Goal: Information Seeking & Learning: Learn about a topic

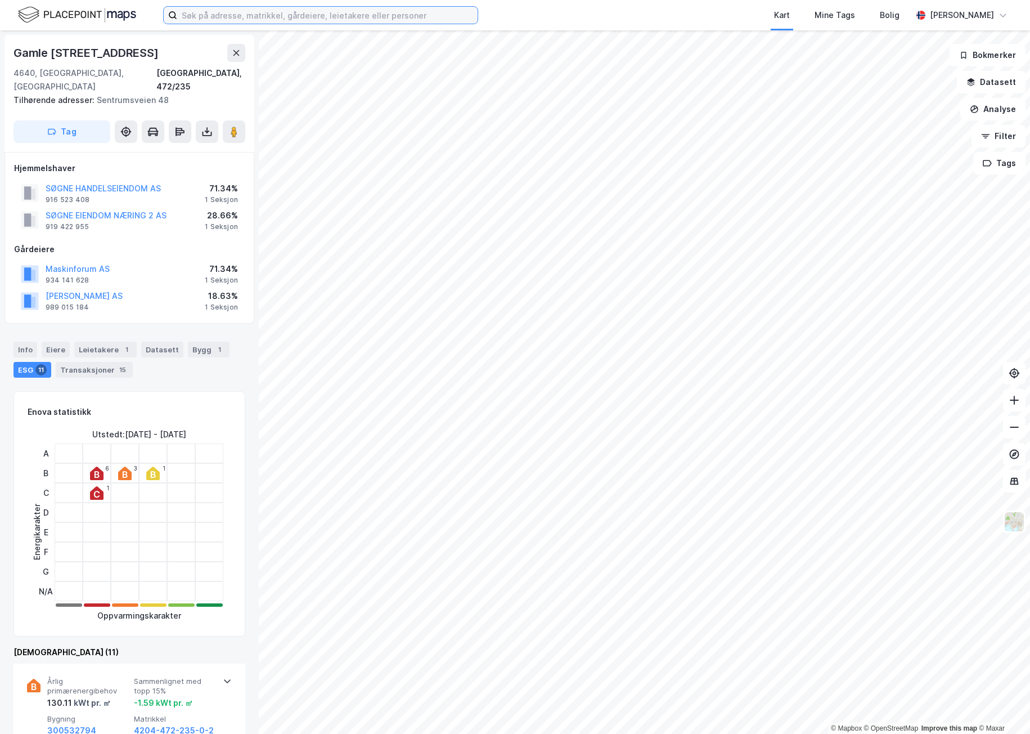
click at [331, 17] on input at bounding box center [327, 15] width 300 height 17
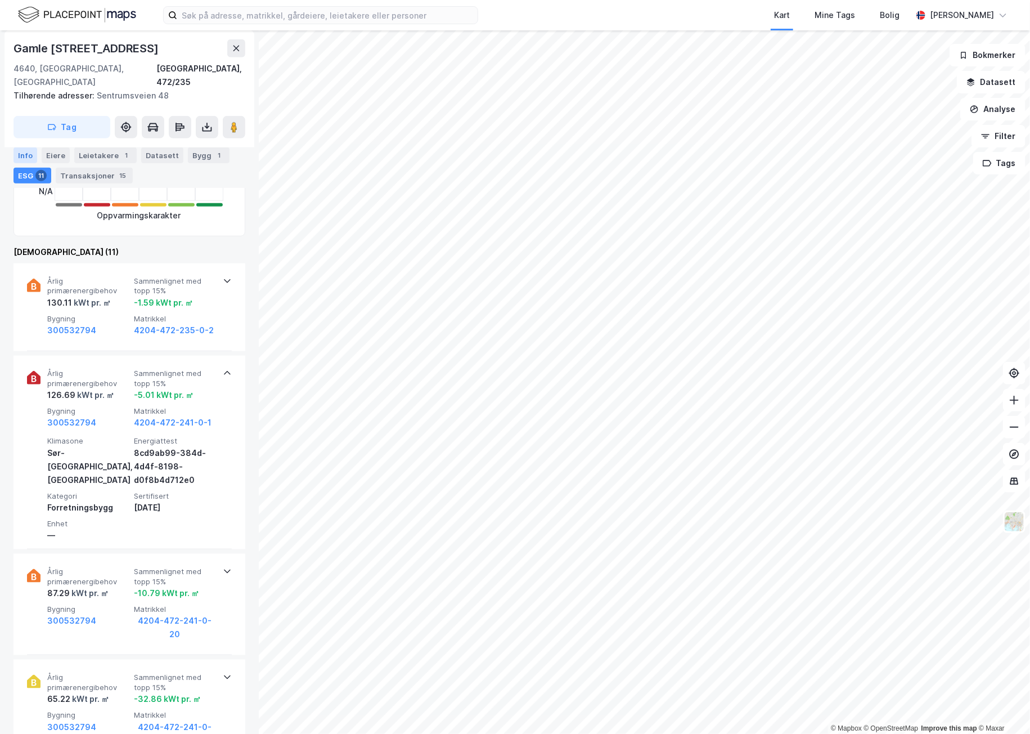
click at [24, 147] on div "Info" at bounding box center [26, 155] width 24 height 16
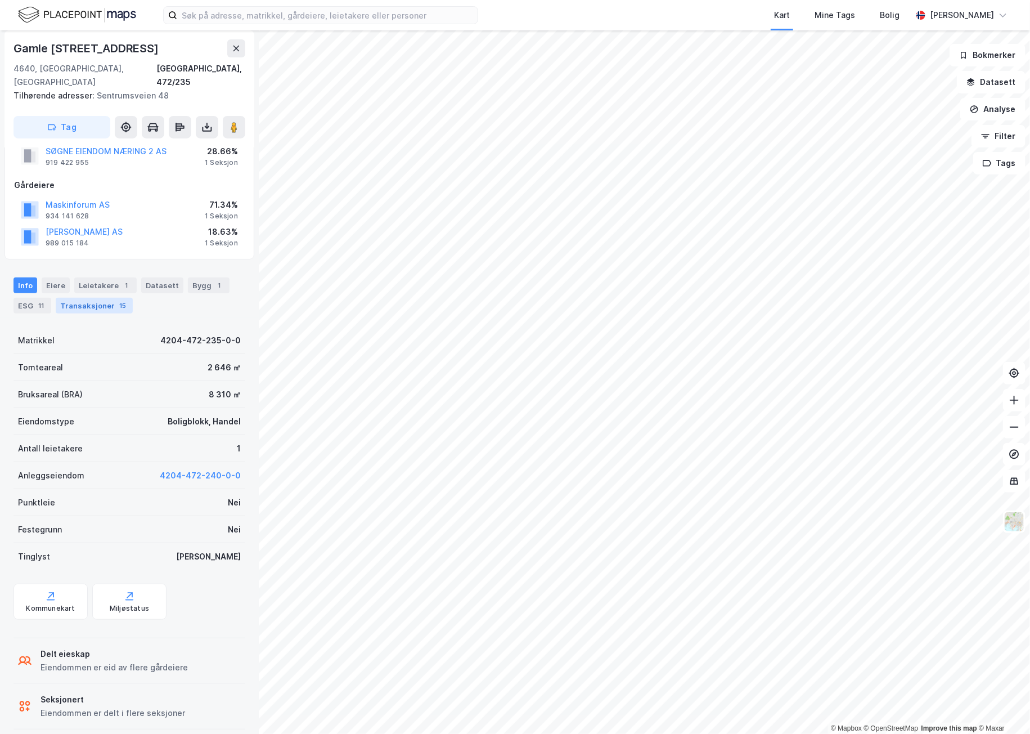
click at [109, 298] on div "Transaksjoner 15" at bounding box center [94, 306] width 77 height 16
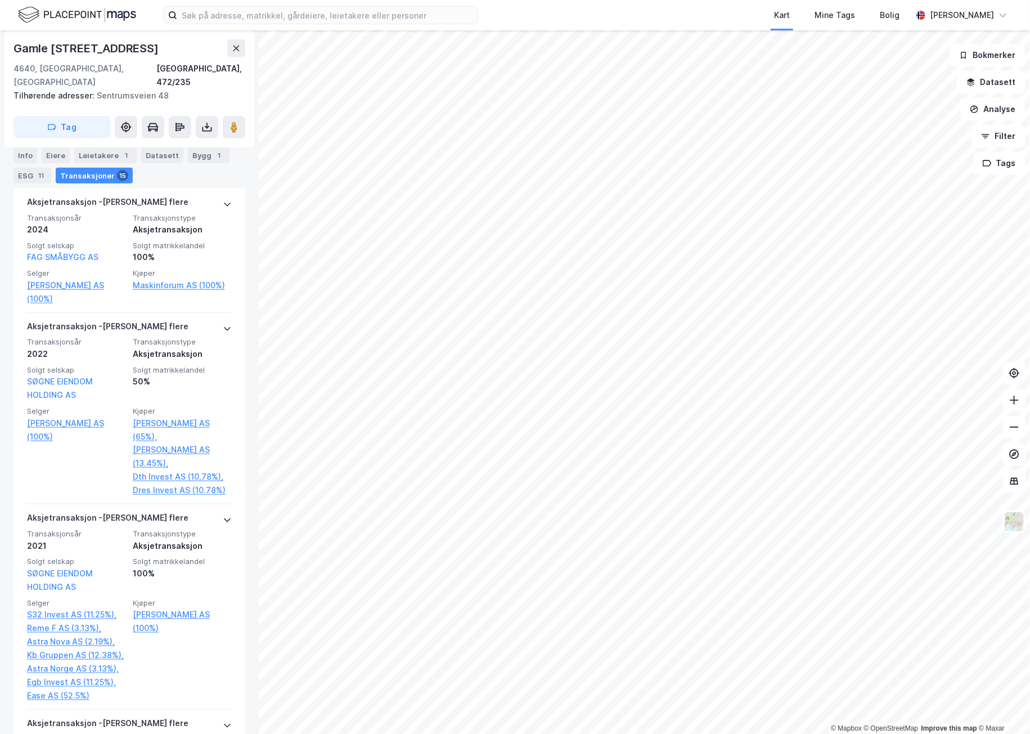
scroll to position [399, 0]
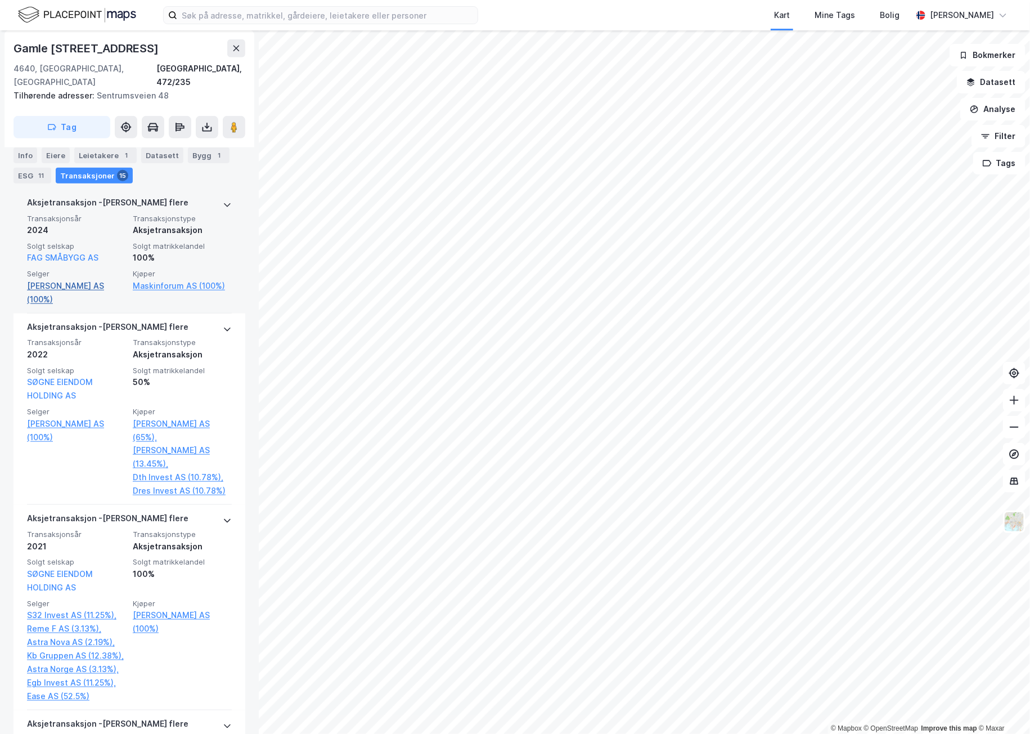
click at [61, 279] on link "[PERSON_NAME] AS (100%)" at bounding box center [76, 292] width 99 height 27
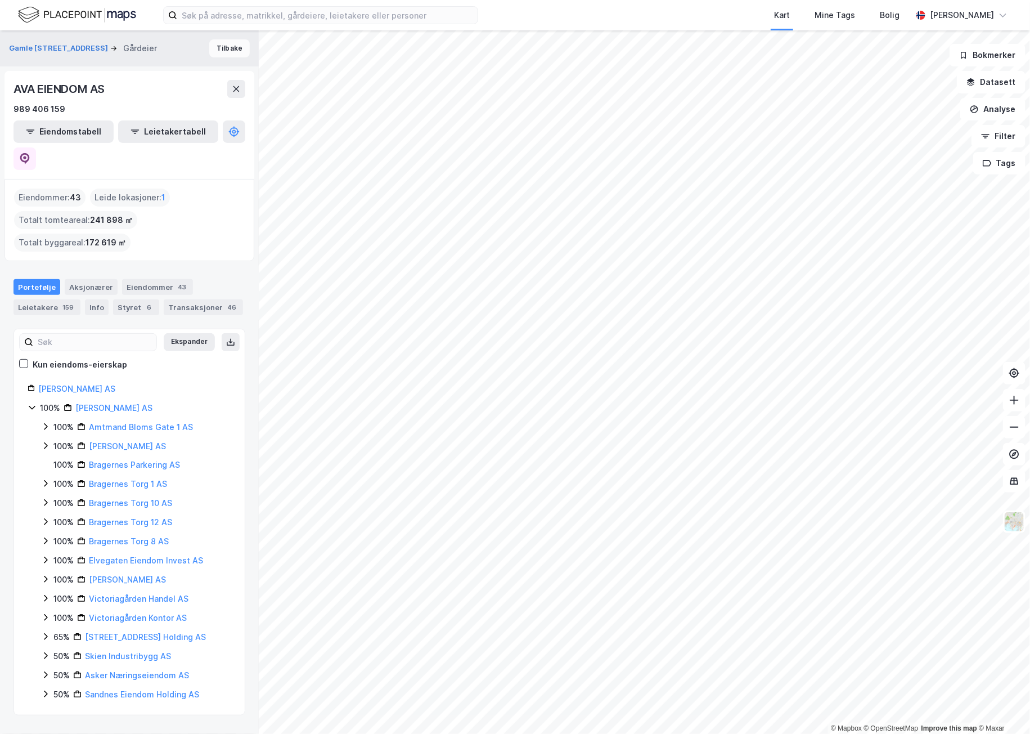
click at [222, 54] on button "Tilbake" at bounding box center [229, 48] width 41 height 18
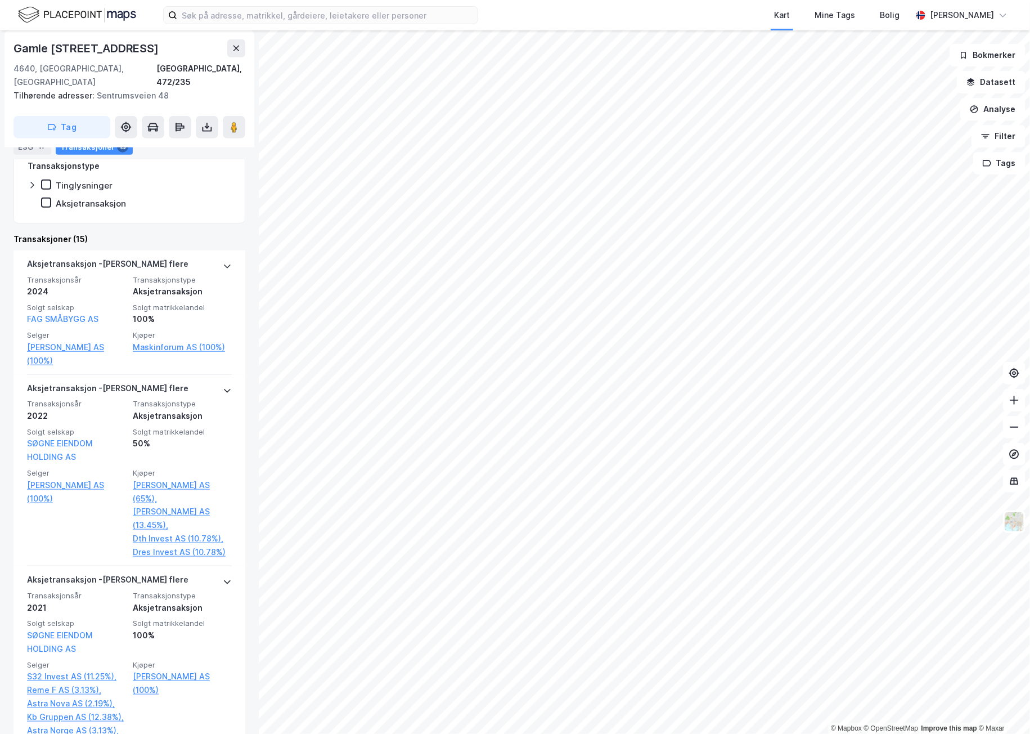
scroll to position [254, 0]
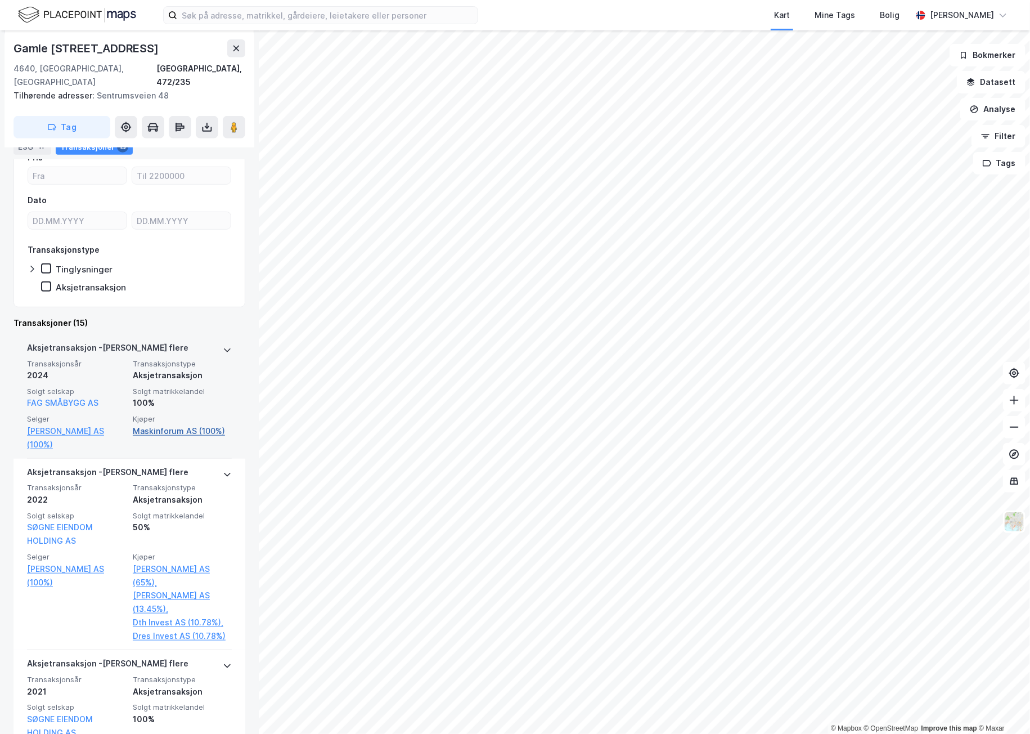
click at [162, 424] on link "Maskinforum AS (100%)" at bounding box center [182, 431] width 99 height 14
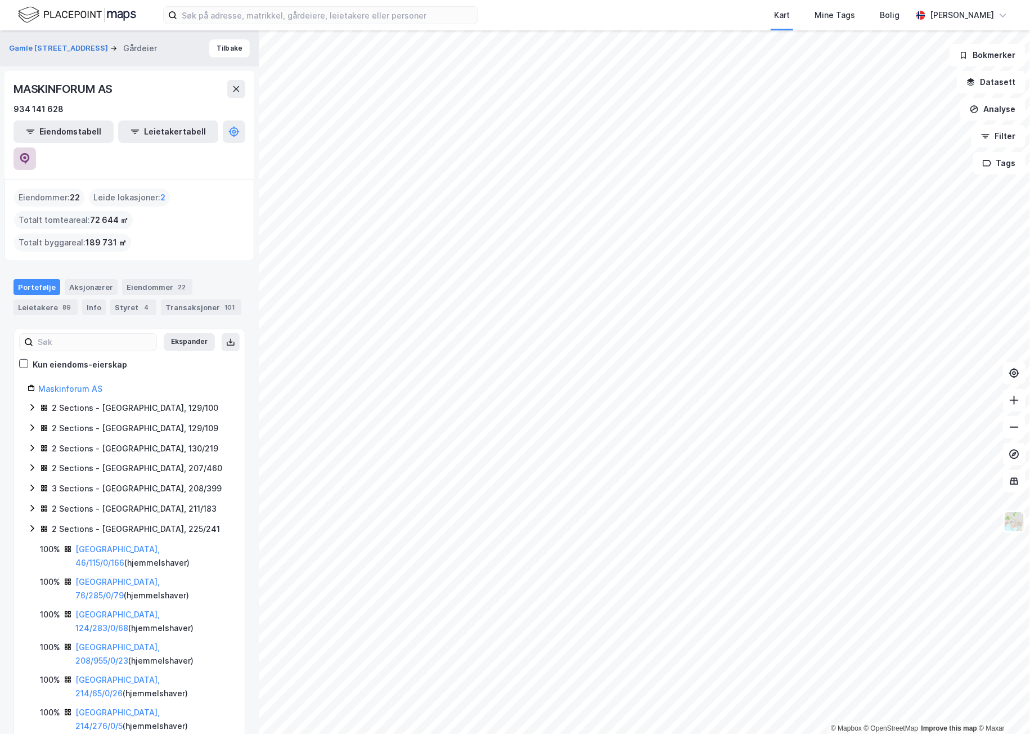
click at [30, 153] on icon at bounding box center [25, 158] width 10 height 11
click at [228, 41] on button "Tilbake" at bounding box center [229, 48] width 41 height 18
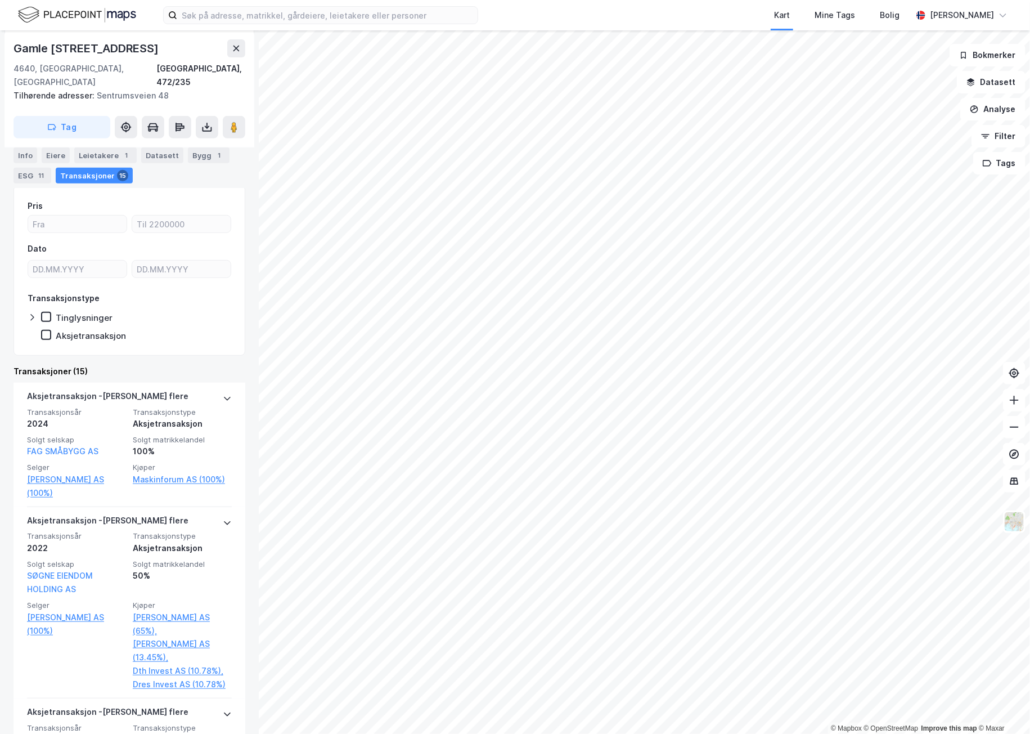
scroll to position [261, 0]
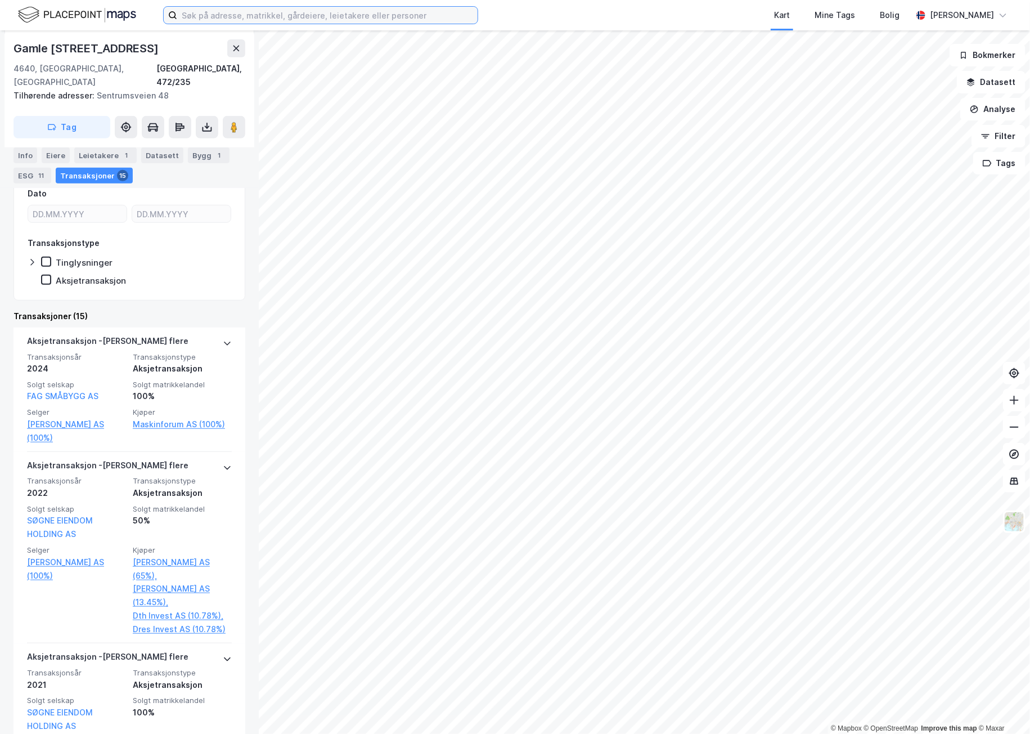
click at [270, 7] on input at bounding box center [327, 15] width 300 height 17
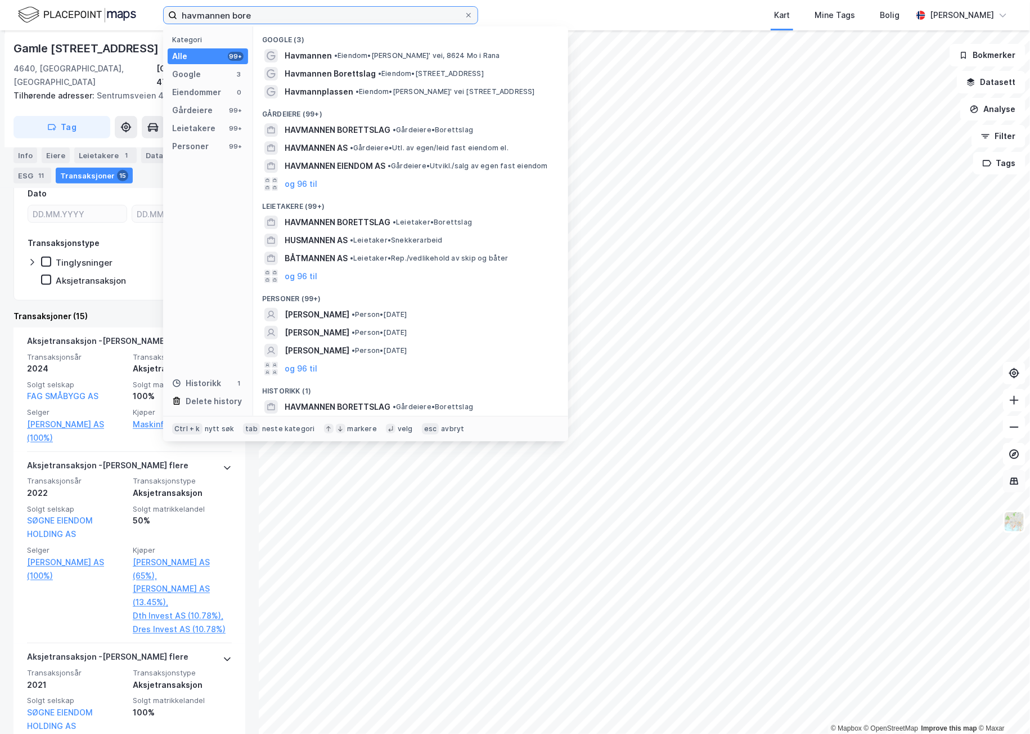
type input "havmannen bore"
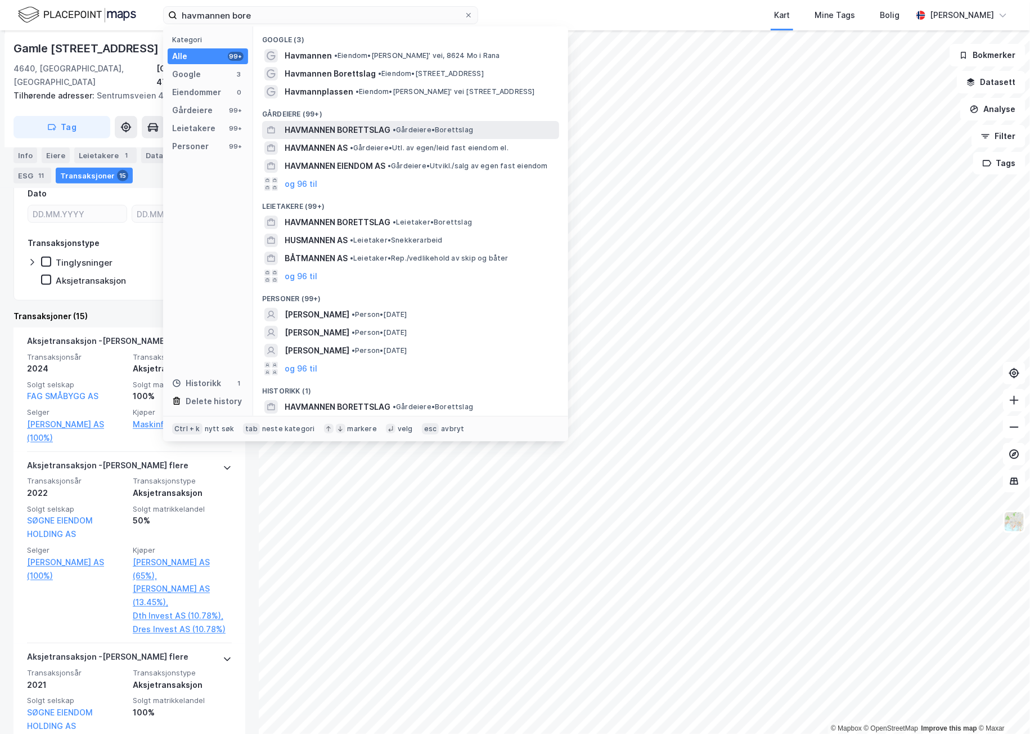
click at [363, 127] on span "HAVMANNEN BORETTSLAG" at bounding box center [338, 130] width 106 height 14
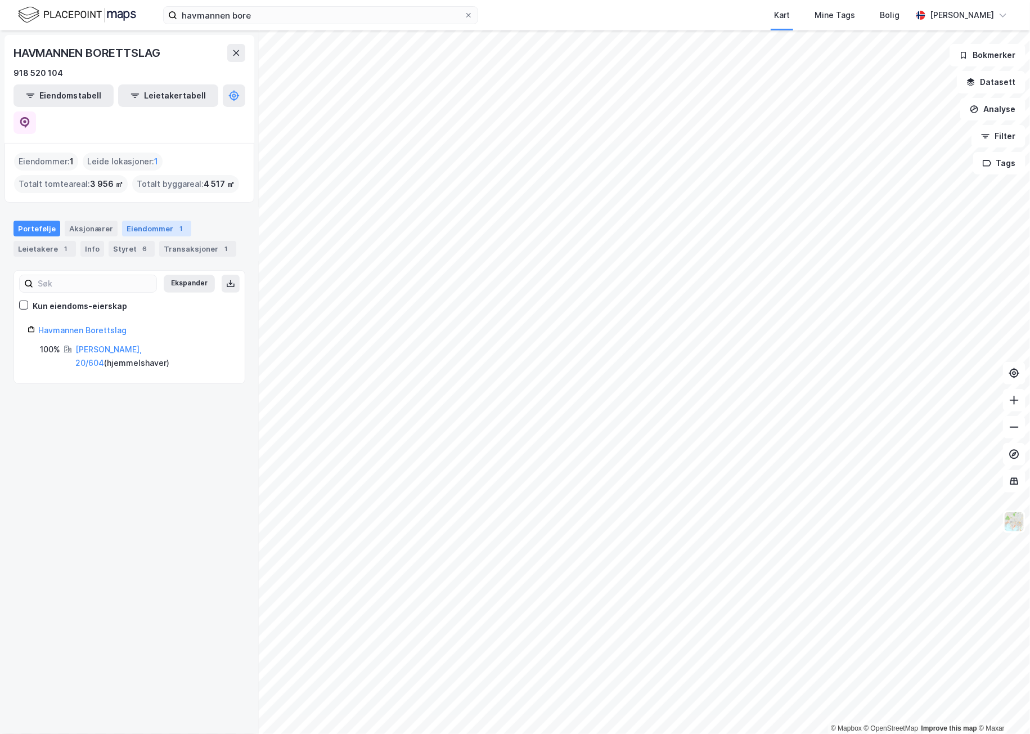
click at [131, 221] on div "Eiendommer 1" at bounding box center [156, 229] width 69 height 16
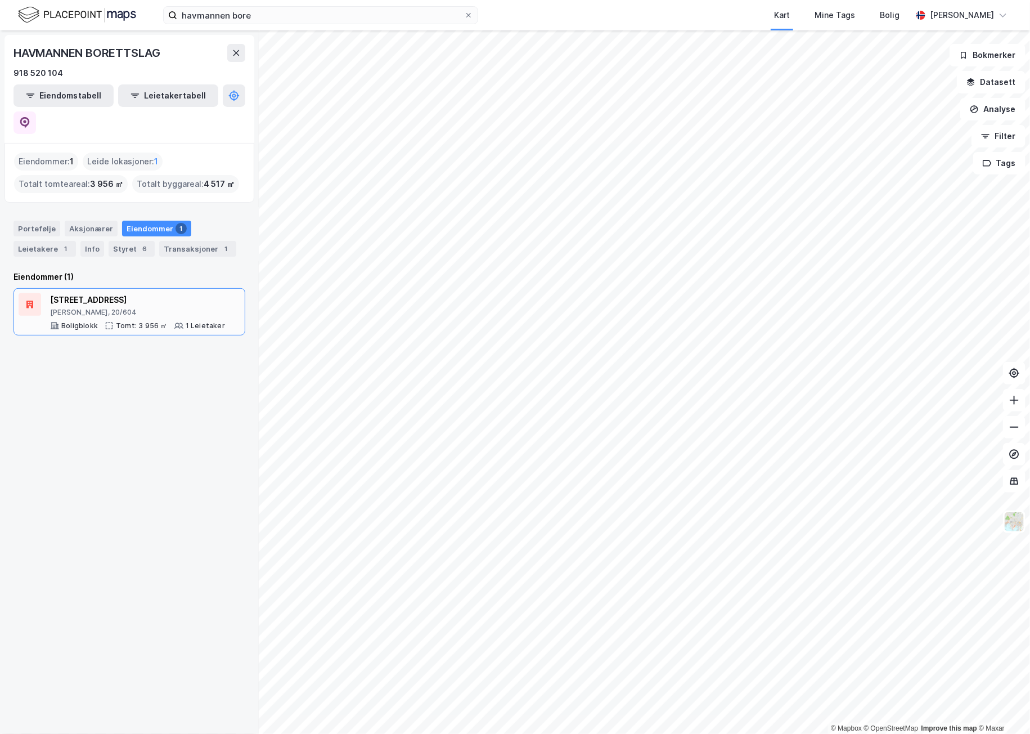
click at [124, 293] on div "[STREET_ADDRESS] Tomt: 3 956 ㎡ 1 Leietaker" at bounding box center [137, 311] width 175 height 37
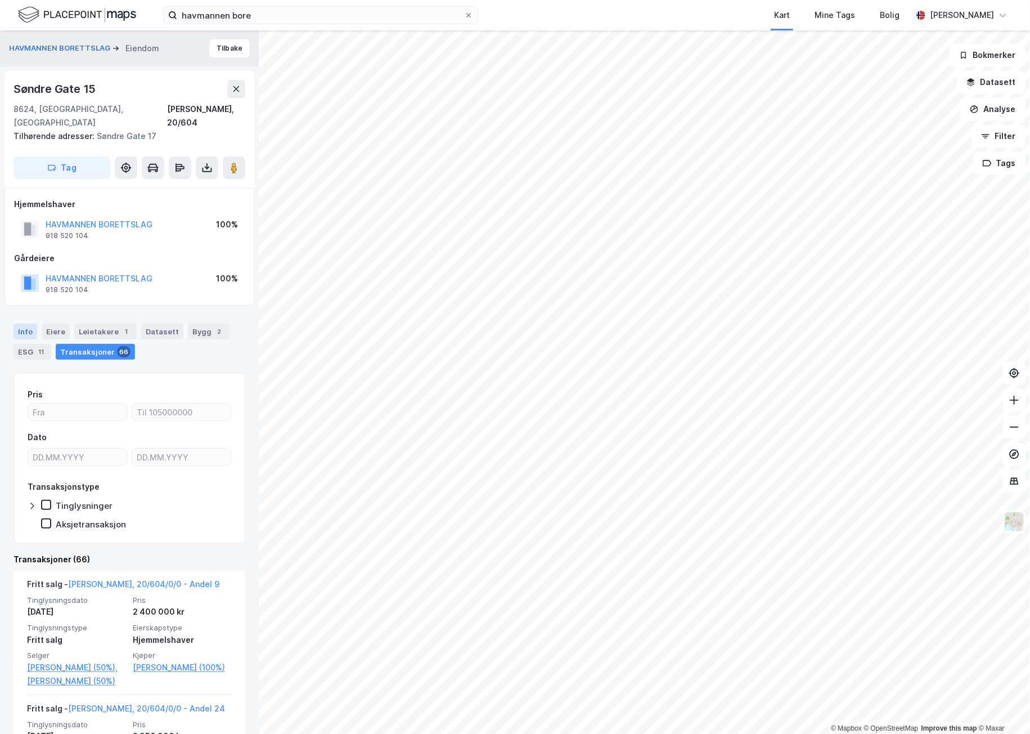
click at [30, 324] on div "Info" at bounding box center [26, 332] width 24 height 16
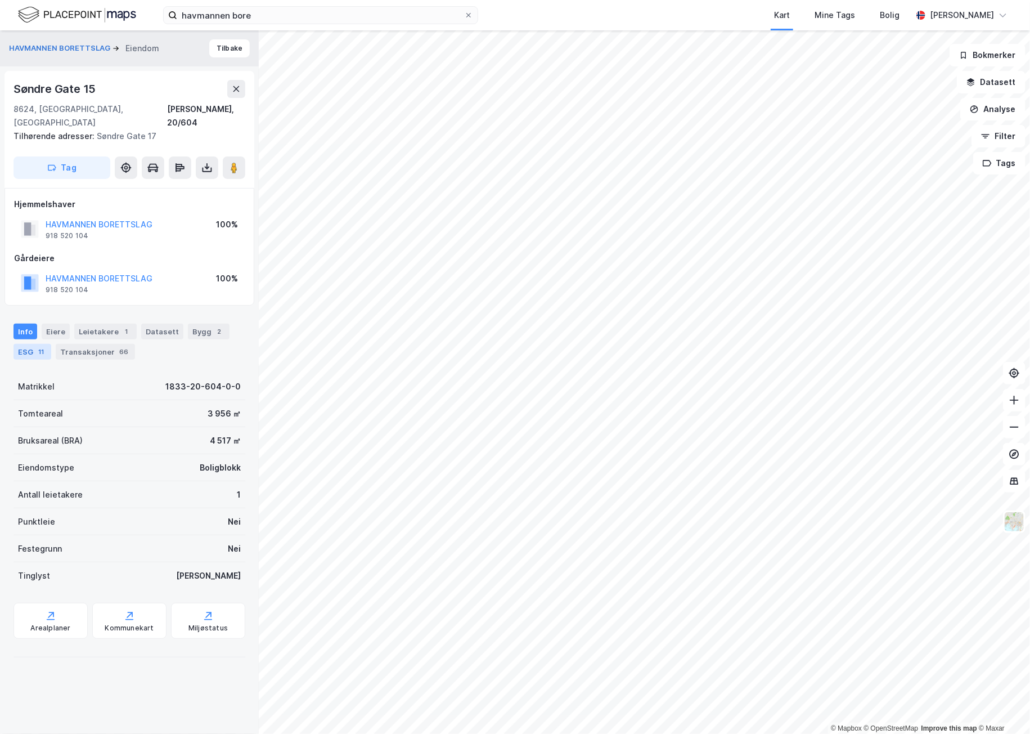
click at [23, 344] on div "ESG 11" at bounding box center [33, 352] width 38 height 16
